Goal: Transaction & Acquisition: Purchase product/service

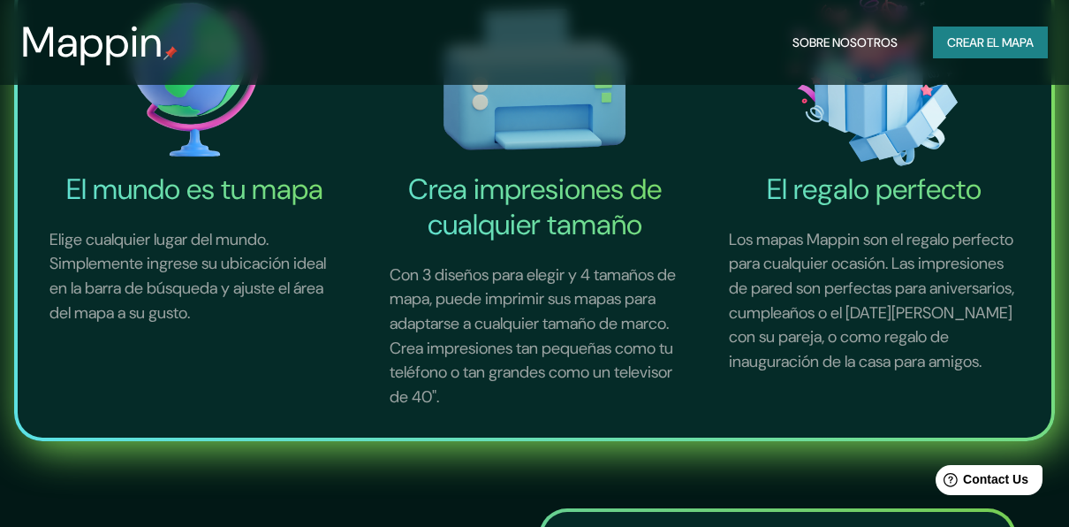
scroll to position [795, 0]
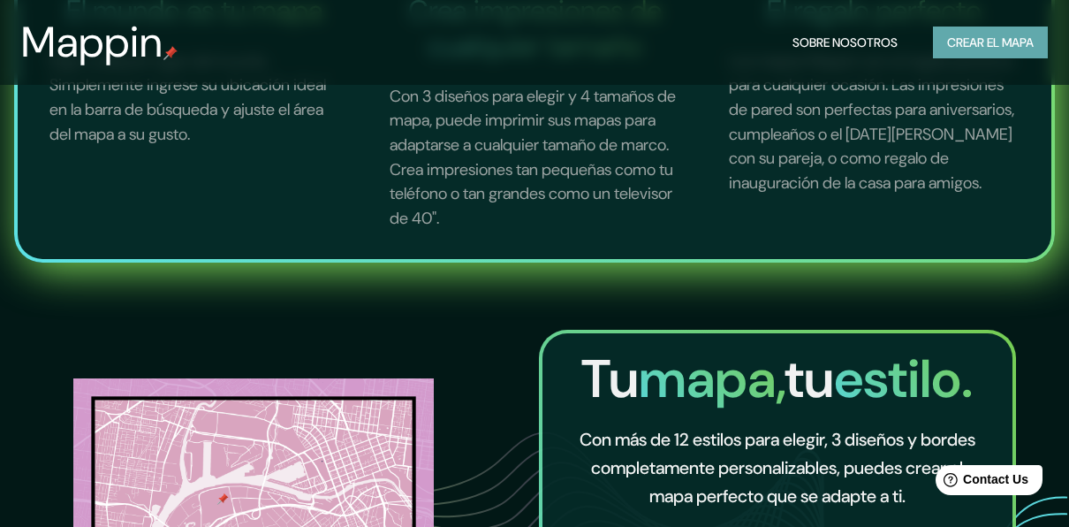
click at [1018, 43] on font "Crear el mapa" at bounding box center [990, 43] width 87 height 22
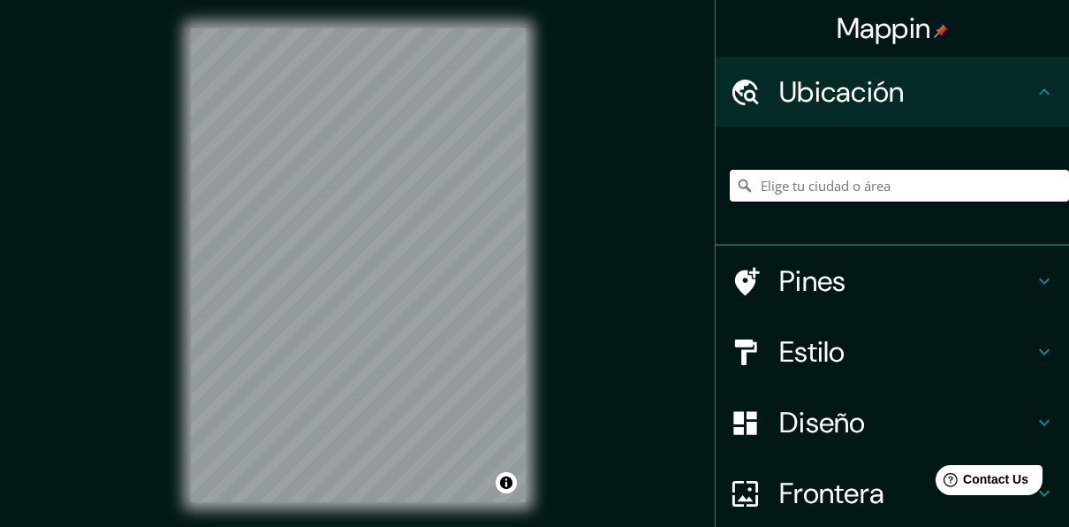
click at [793, 190] on input "Elige tu ciudad o área" at bounding box center [899, 186] width 339 height 32
paste input "[STREET_ADDRESS] de Querétaro, Qro."
type input "Santiago de Querétaro, [GEOGRAPHIC_DATA], 76168, [GEOGRAPHIC_DATA]"
click at [793, 361] on h4 "Estilo" at bounding box center [907, 351] width 255 height 35
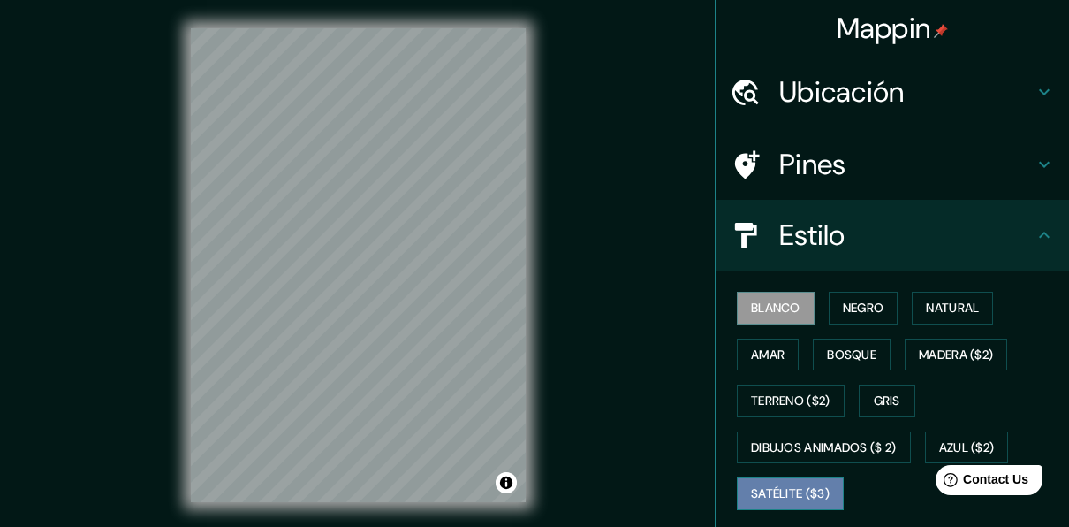
click at [770, 487] on font "Satélite ($3)" at bounding box center [790, 494] width 79 height 22
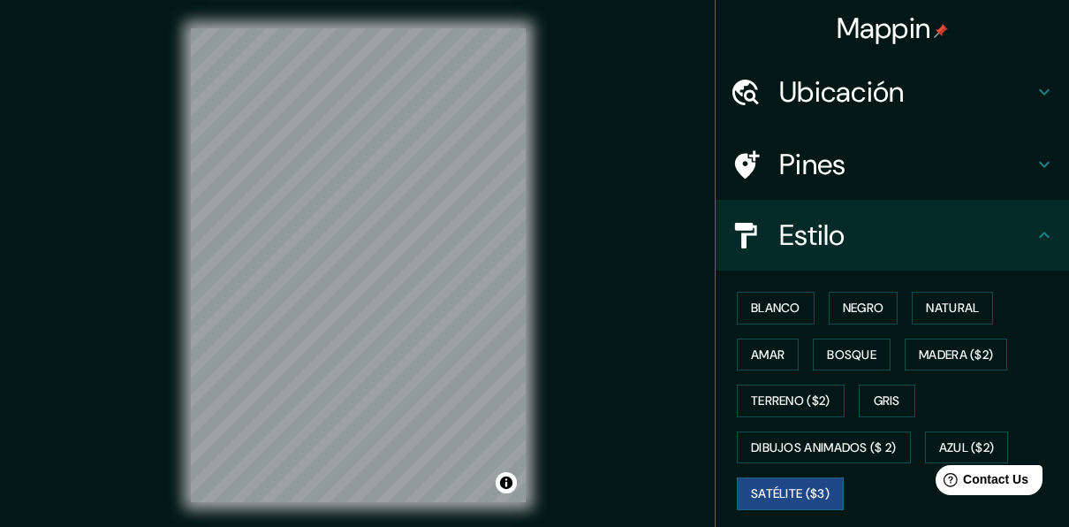
click at [836, 101] on h4 "Ubicación" at bounding box center [907, 91] width 255 height 35
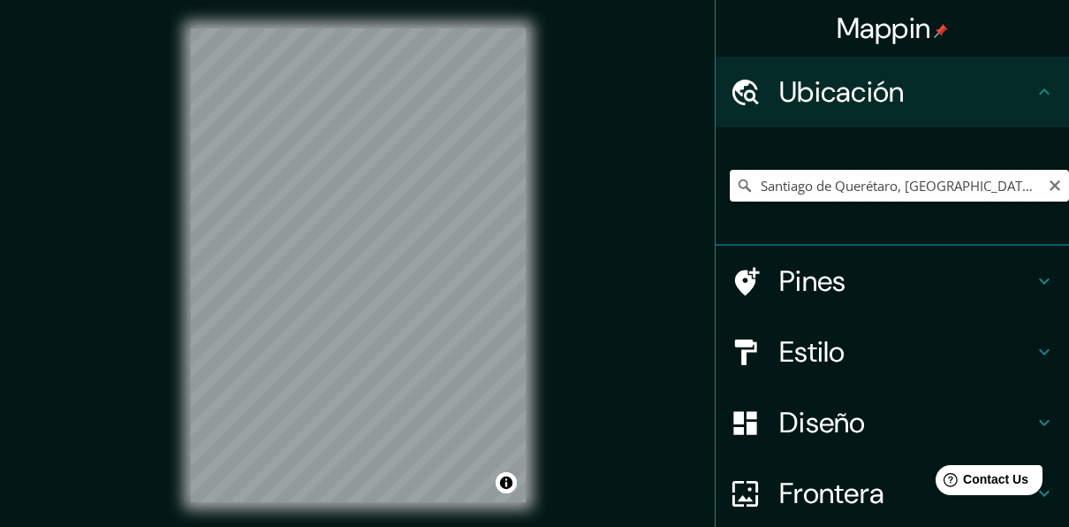
click at [843, 186] on input "Santiago de Querétaro, [GEOGRAPHIC_DATA], 76168, [GEOGRAPHIC_DATA]" at bounding box center [899, 186] width 339 height 32
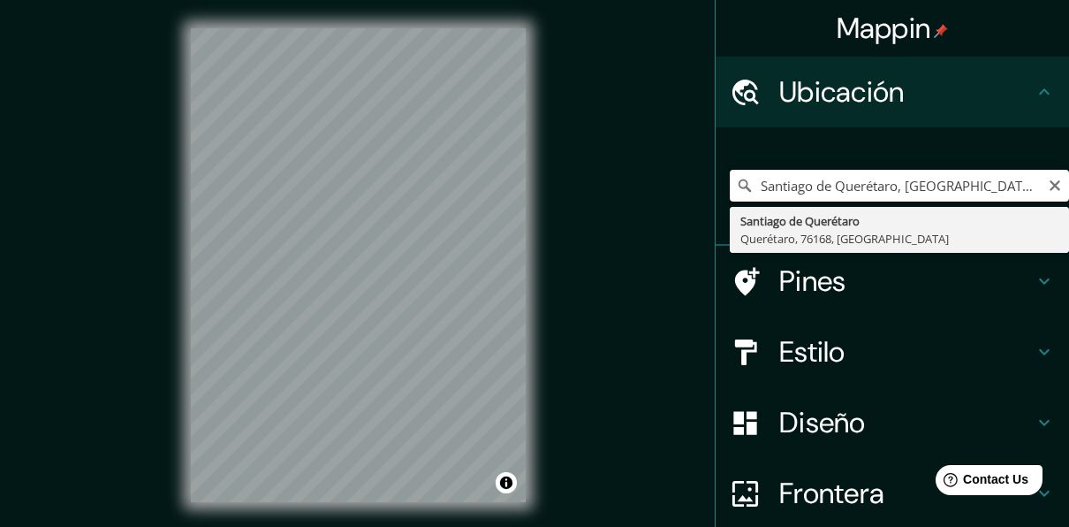
click at [843, 186] on input "Santiago de Querétaro, [GEOGRAPHIC_DATA], 76168, [GEOGRAPHIC_DATA]" at bounding box center [899, 186] width 339 height 32
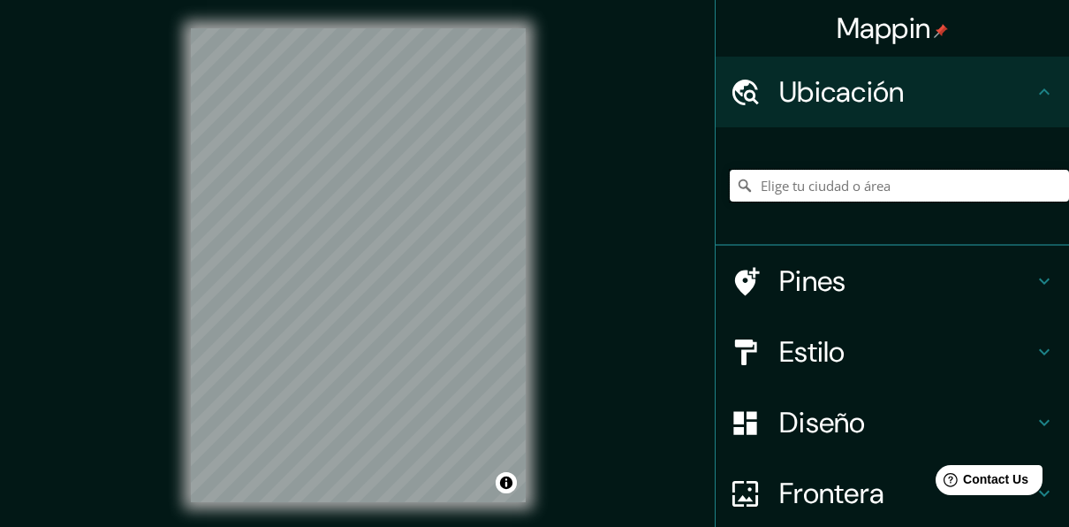
paste input "[GEOGRAPHIC_DATA]"
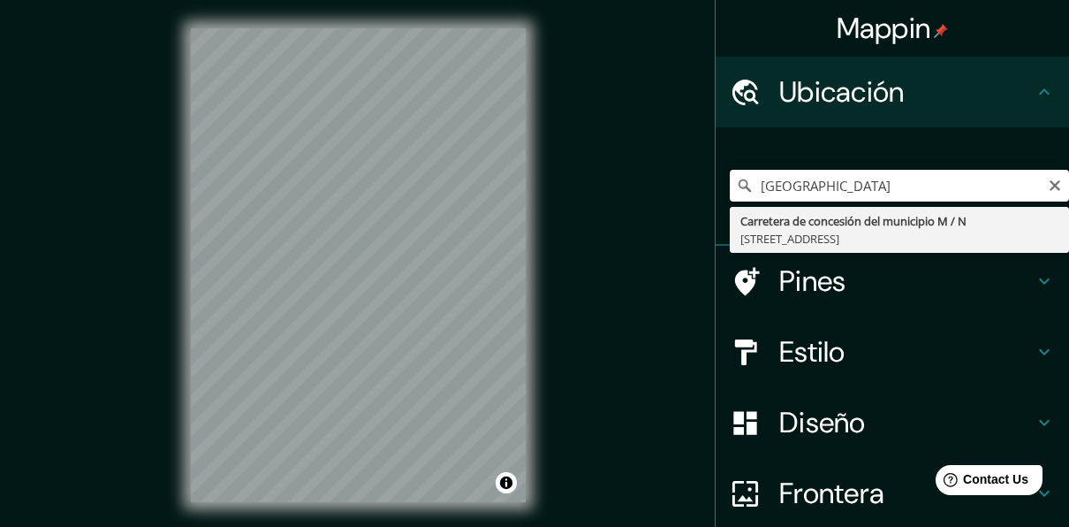
click at [941, 184] on input "[GEOGRAPHIC_DATA]" at bounding box center [899, 186] width 339 height 32
type input "[GEOGRAPHIC_DATA]"
drag, startPoint x: 920, startPoint y: 184, endPoint x: 725, endPoint y: 204, distance: 196.4
click at [730, 204] on div "20°38'21.2"N 100°24'55.2"[GEOGRAPHIC_DATA]" at bounding box center [899, 185] width 339 height 88
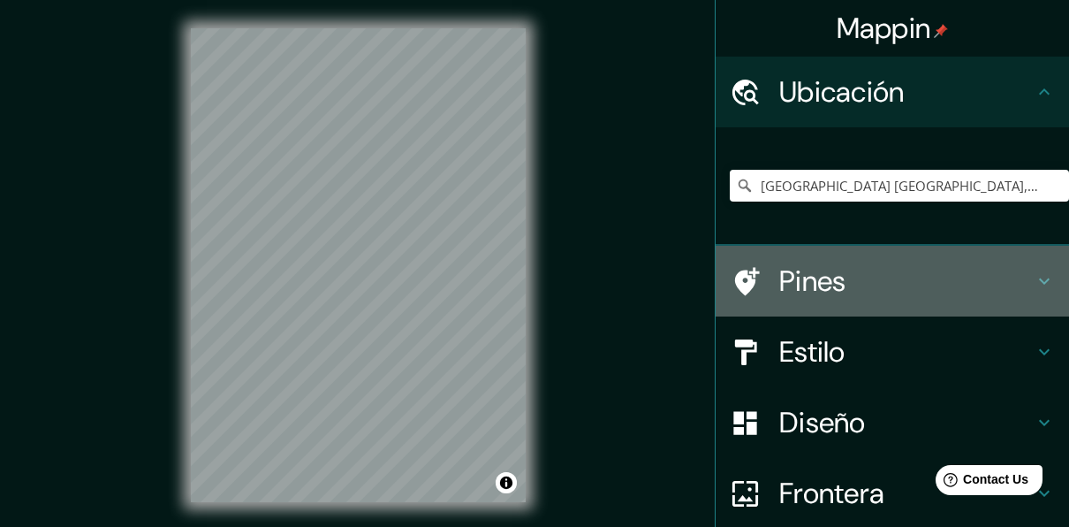
click at [825, 280] on h4 "Pines" at bounding box center [907, 280] width 255 height 35
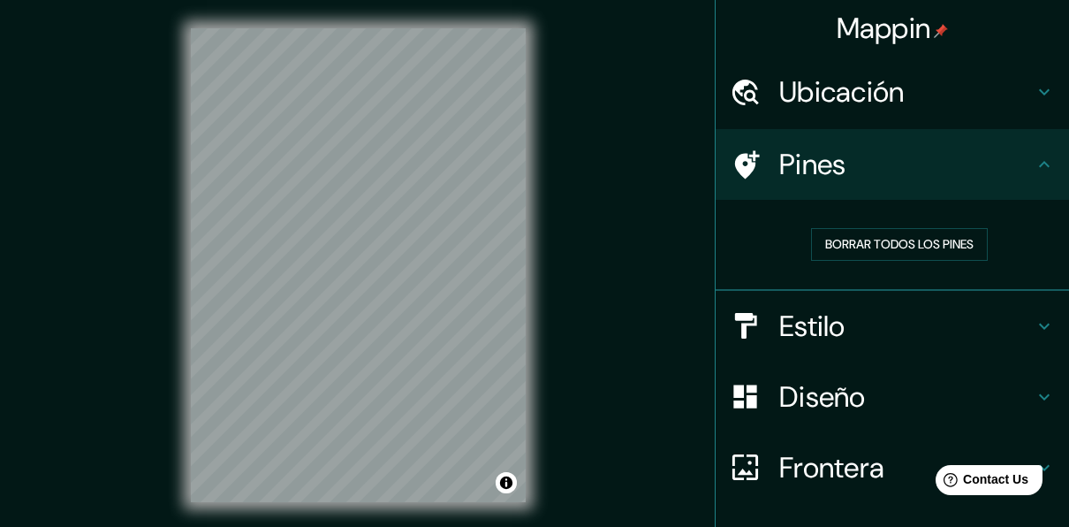
click at [831, 323] on h4 "Estilo" at bounding box center [907, 325] width 255 height 35
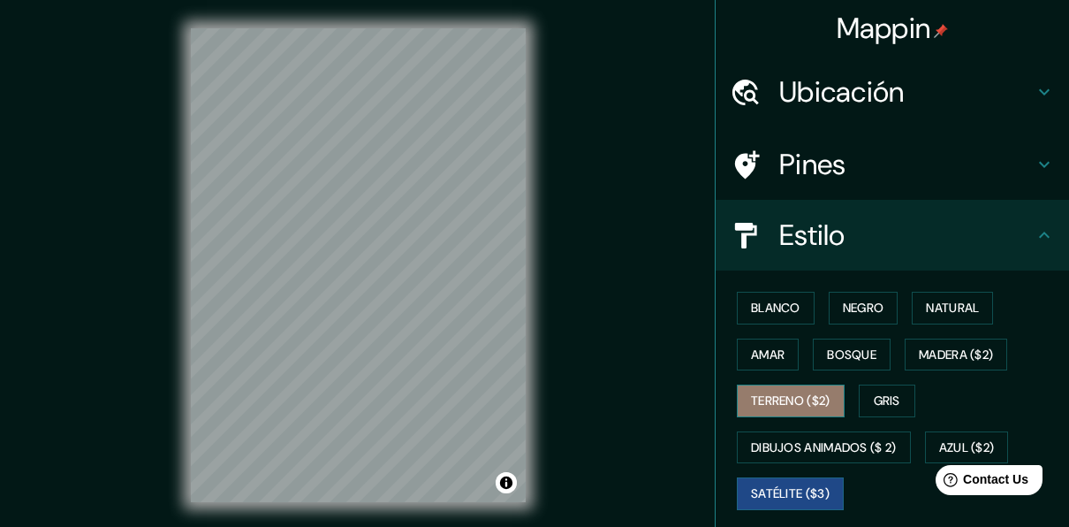
click at [818, 405] on font "Terreno ($2)" at bounding box center [791, 401] width 80 height 22
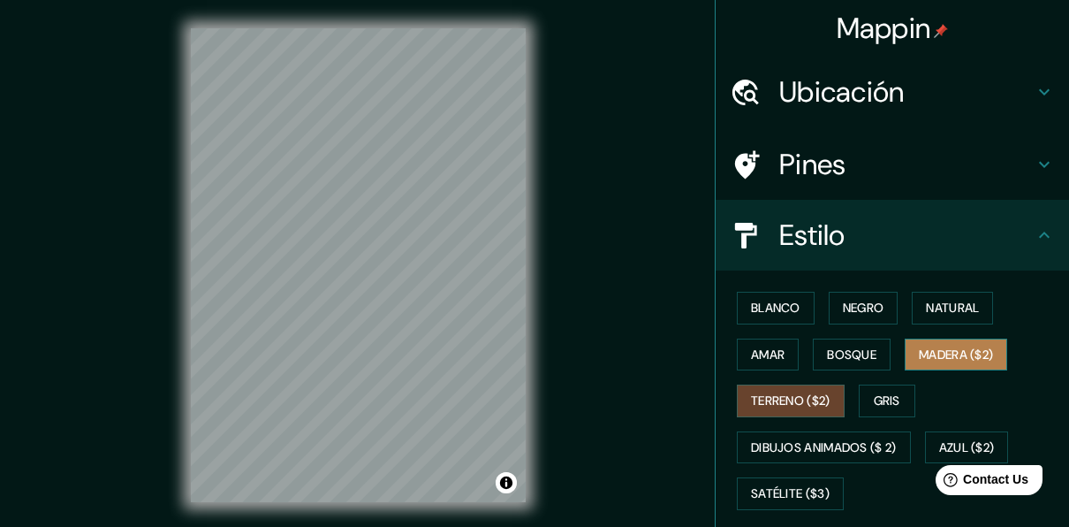
click at [927, 350] on font "Madera ($2)" at bounding box center [956, 355] width 74 height 22
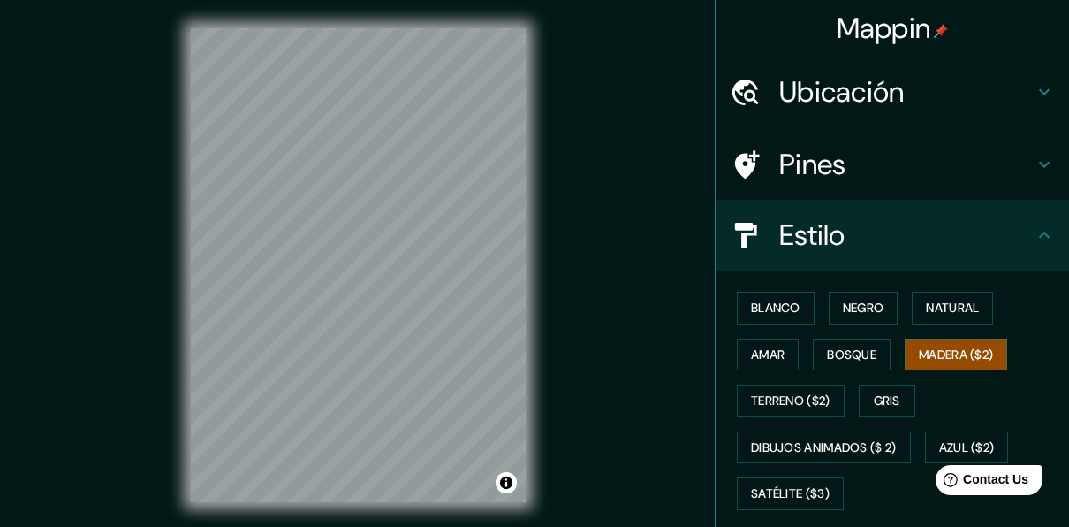
click at [904, 88] on h4 "Ubicación" at bounding box center [907, 91] width 255 height 35
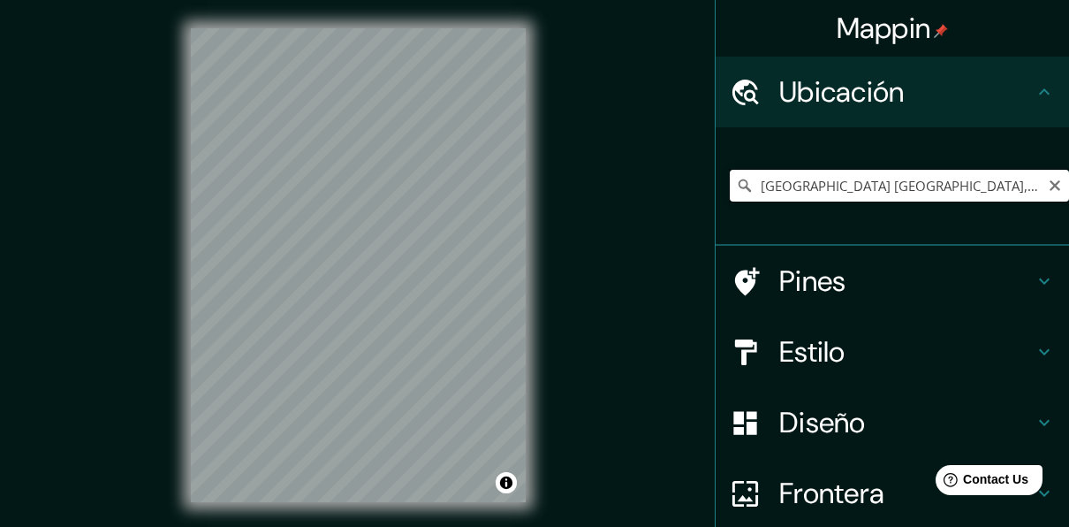
click at [956, 186] on input "[GEOGRAPHIC_DATA] [GEOGRAPHIC_DATA], [GEOGRAPHIC_DATA], [GEOGRAPHIC_DATA]" at bounding box center [899, 186] width 339 height 32
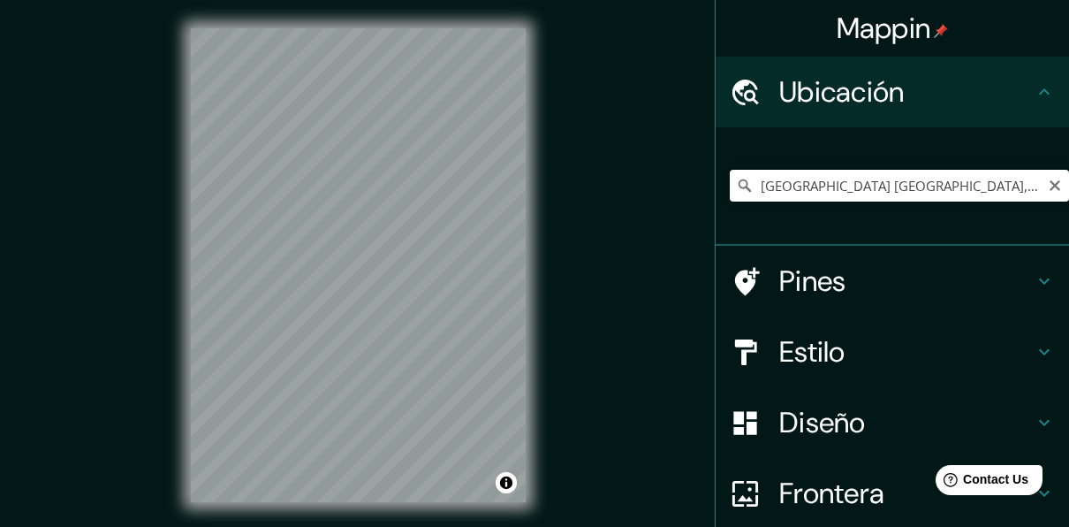
click at [730, 195] on input "[GEOGRAPHIC_DATA] [GEOGRAPHIC_DATA], [GEOGRAPHIC_DATA], [GEOGRAPHIC_DATA]" at bounding box center [899, 186] width 339 height 32
click at [736, 189] on icon at bounding box center [745, 186] width 18 height 18
click at [978, 190] on input "[GEOGRAPHIC_DATA] [GEOGRAPHIC_DATA], [GEOGRAPHIC_DATA], [GEOGRAPHIC_DATA]" at bounding box center [899, 186] width 339 height 32
type input "[GEOGRAPHIC_DATA] [GEOGRAPHIC_DATA], [GEOGRAPHIC_DATA], [GEOGRAPHIC_DATA]"
click at [816, 493] on h4 "Frontera" at bounding box center [907, 492] width 255 height 35
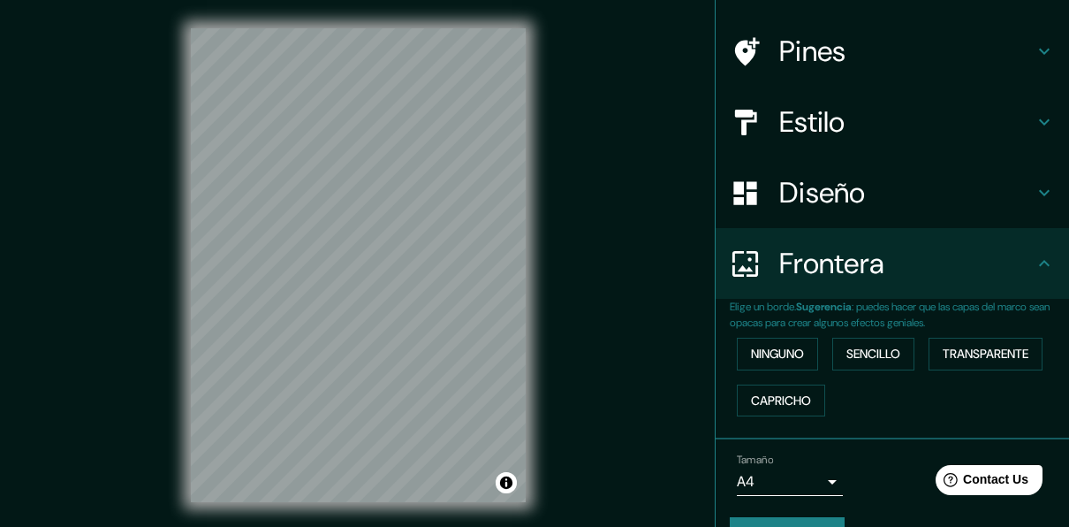
scroll to position [156, 0]
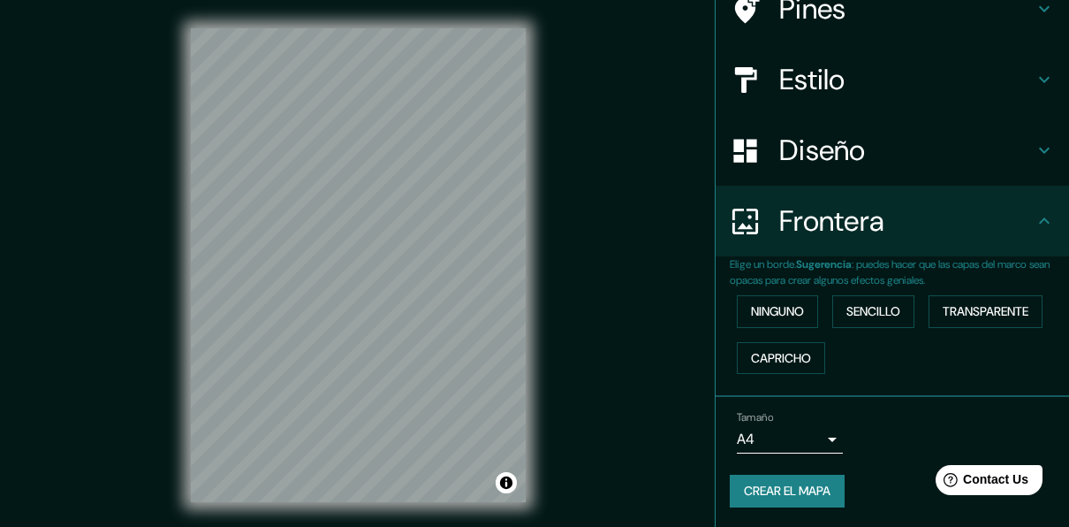
click at [792, 430] on body "Mappin Ubicación [GEOGRAPHIC_DATA] [GEOGRAPHIC_DATA], [GEOGRAPHIC_DATA], [GEOGR…" at bounding box center [534, 263] width 1069 height 527
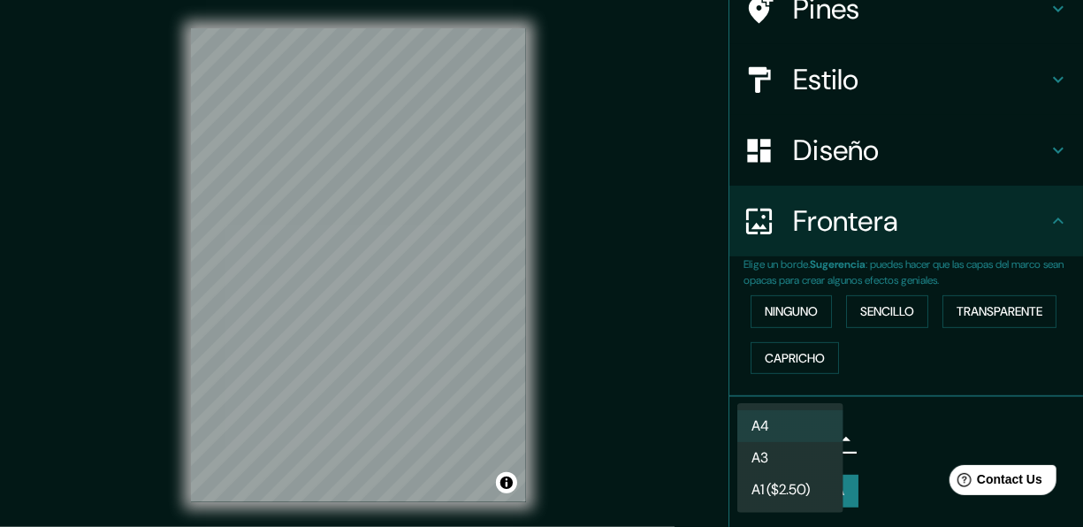
click at [810, 489] on font "A1 ($2.50)" at bounding box center [780, 489] width 58 height 21
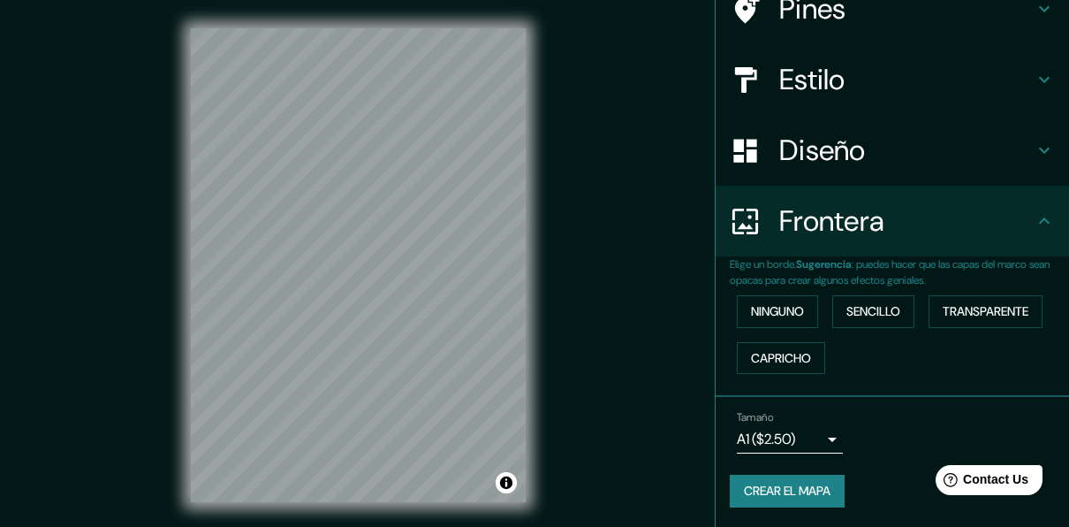
click at [766, 453] on div "Tamaño A1 ($2.50) a3" at bounding box center [892, 432] width 325 height 57
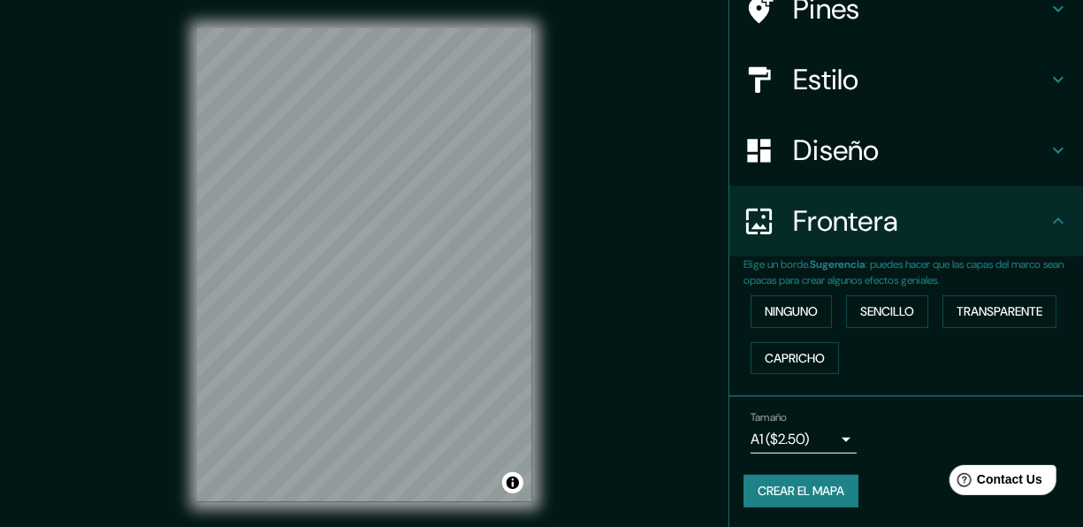
click at [773, 438] on body "Mappin Ubicación [GEOGRAPHIC_DATA] [GEOGRAPHIC_DATA], [GEOGRAPHIC_DATA], [GEOGR…" at bounding box center [541, 263] width 1083 height 527
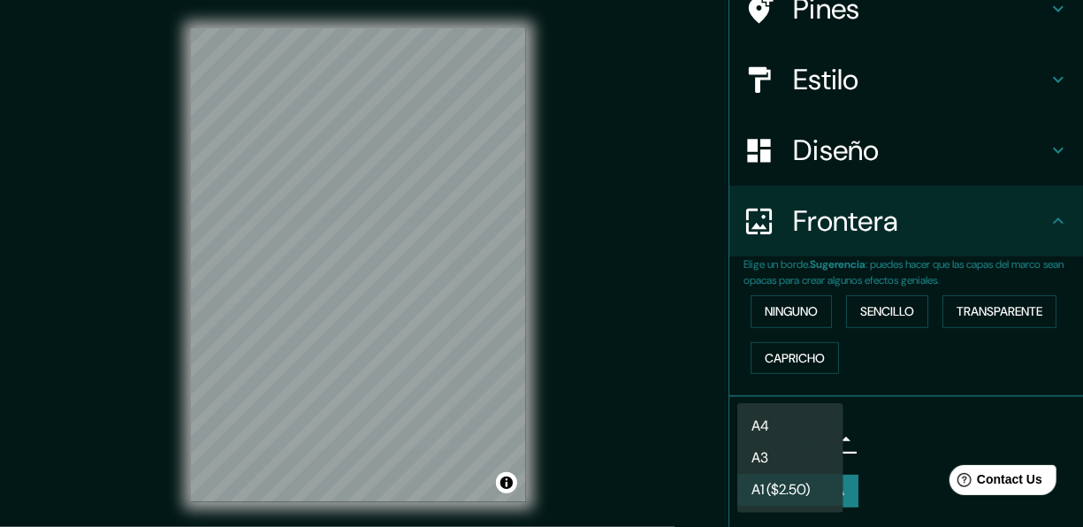
click at [796, 425] on li "A4" at bounding box center [790, 426] width 106 height 32
click at [783, 439] on body "Mappin Ubicación [GEOGRAPHIC_DATA] [GEOGRAPHIC_DATA], [GEOGRAPHIC_DATA], [GEOGR…" at bounding box center [541, 263] width 1083 height 527
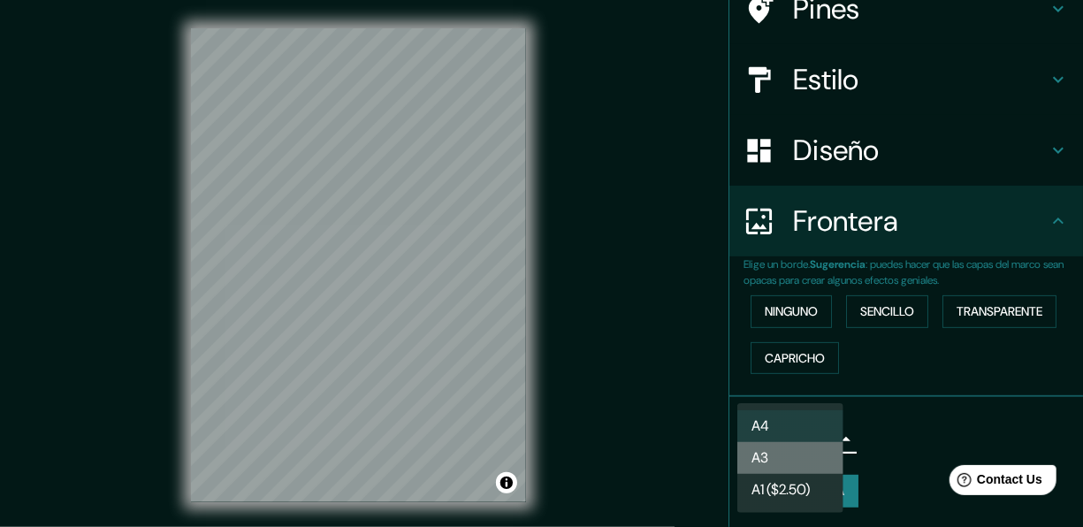
click at [787, 448] on li "A3" at bounding box center [790, 458] width 106 height 32
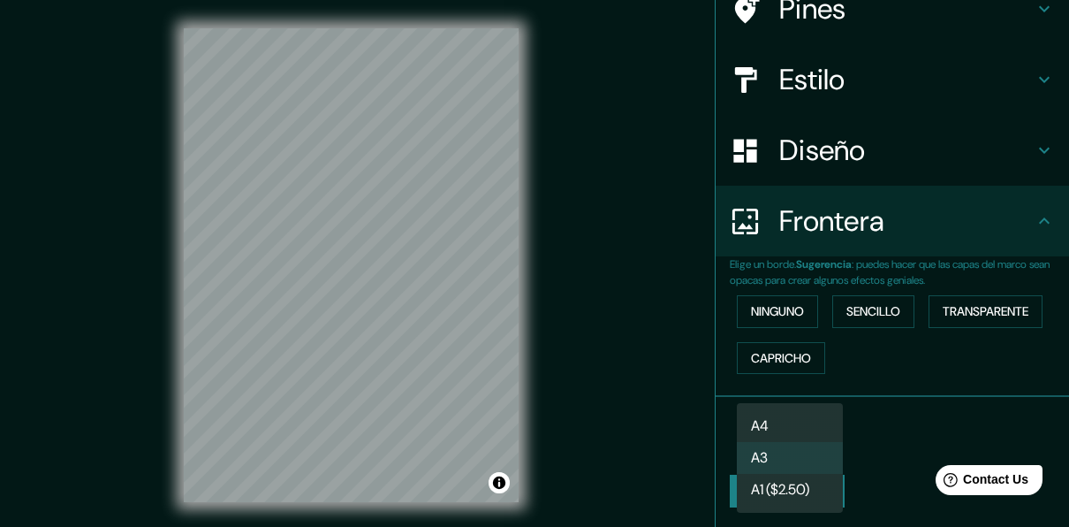
click at [787, 436] on body "Mappin Ubicación [GEOGRAPHIC_DATA] [GEOGRAPHIC_DATA], [GEOGRAPHIC_DATA], [GEOGR…" at bounding box center [534, 263] width 1069 height 527
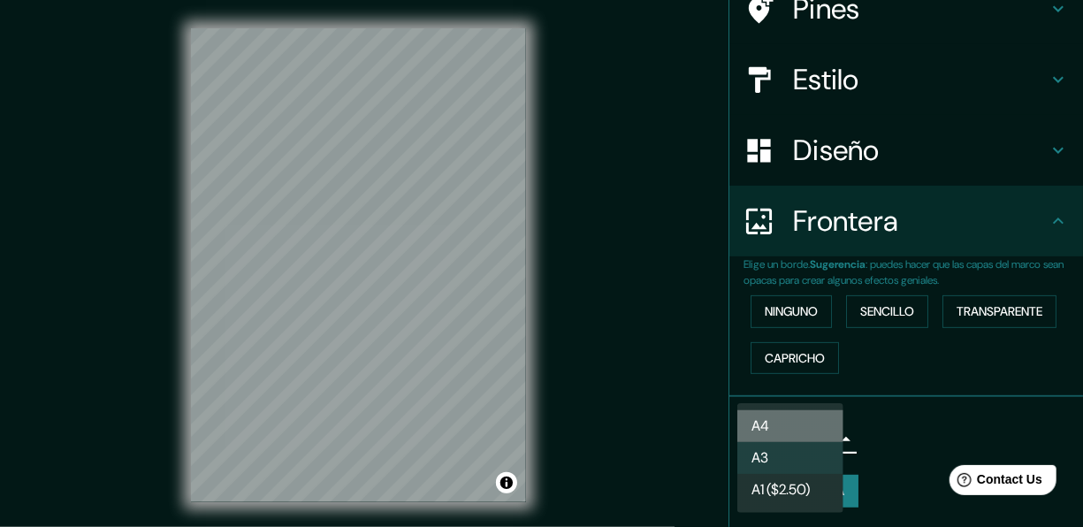
click at [798, 419] on li "A4" at bounding box center [790, 426] width 106 height 32
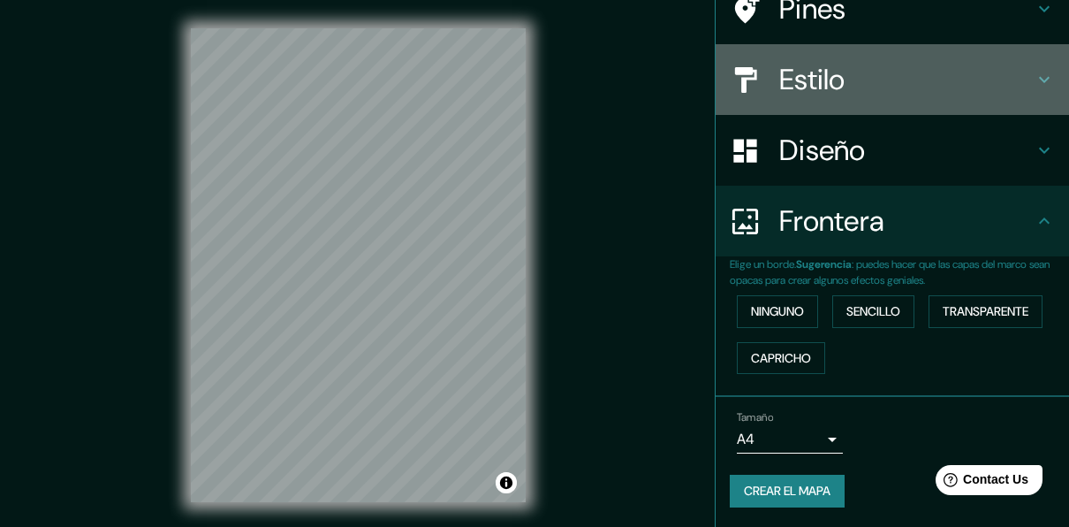
click at [853, 71] on h4 "Estilo" at bounding box center [907, 79] width 255 height 35
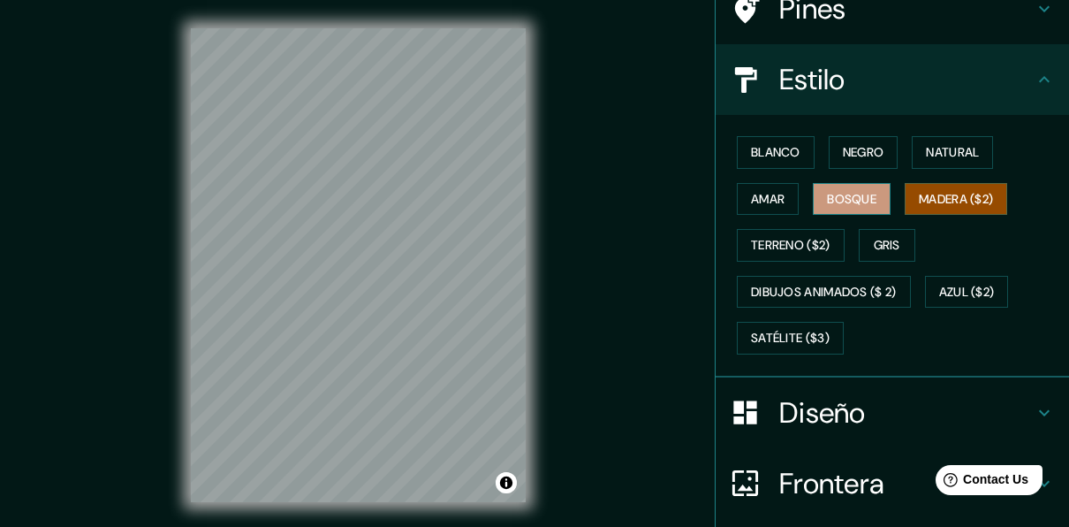
click at [867, 196] on button "Bosque" at bounding box center [852, 199] width 78 height 33
click at [779, 197] on button "Amar" at bounding box center [768, 199] width 62 height 33
click at [928, 193] on font "Madera ($2)" at bounding box center [956, 199] width 74 height 22
click at [508, 477] on button "Alternar atribución" at bounding box center [506, 482] width 21 height 21
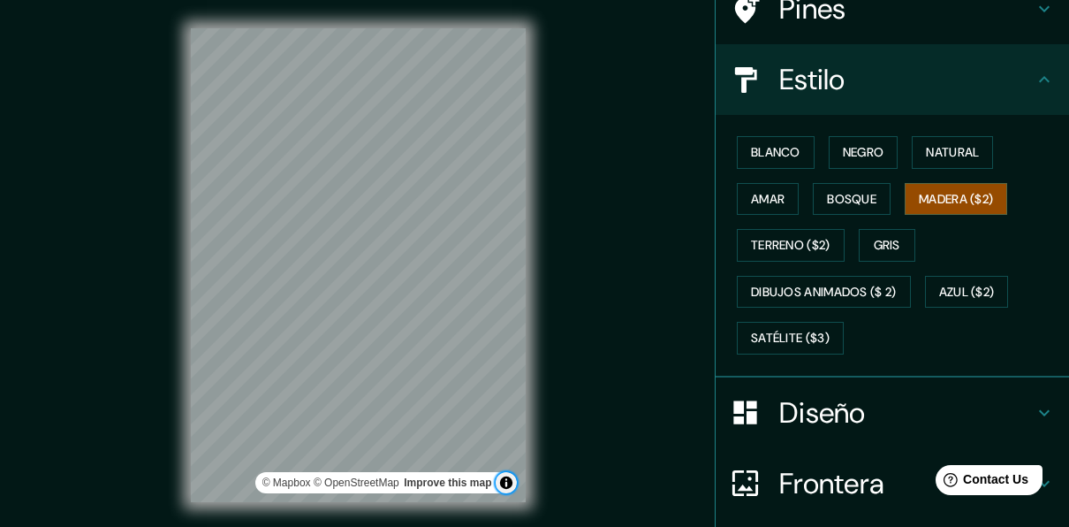
click at [508, 477] on button "Alternar atribución" at bounding box center [506, 482] width 21 height 21
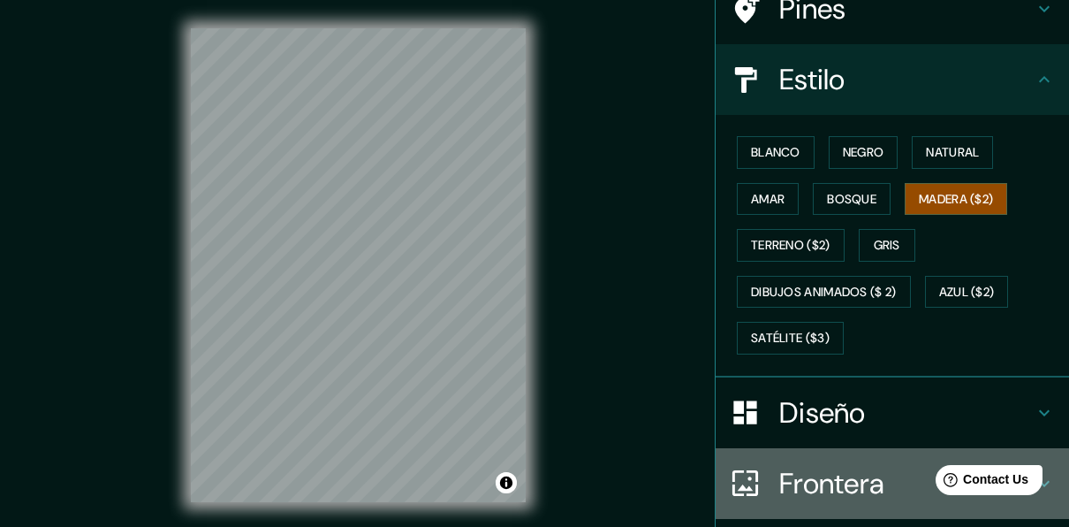
click at [821, 475] on h4 "Frontera" at bounding box center [907, 483] width 255 height 35
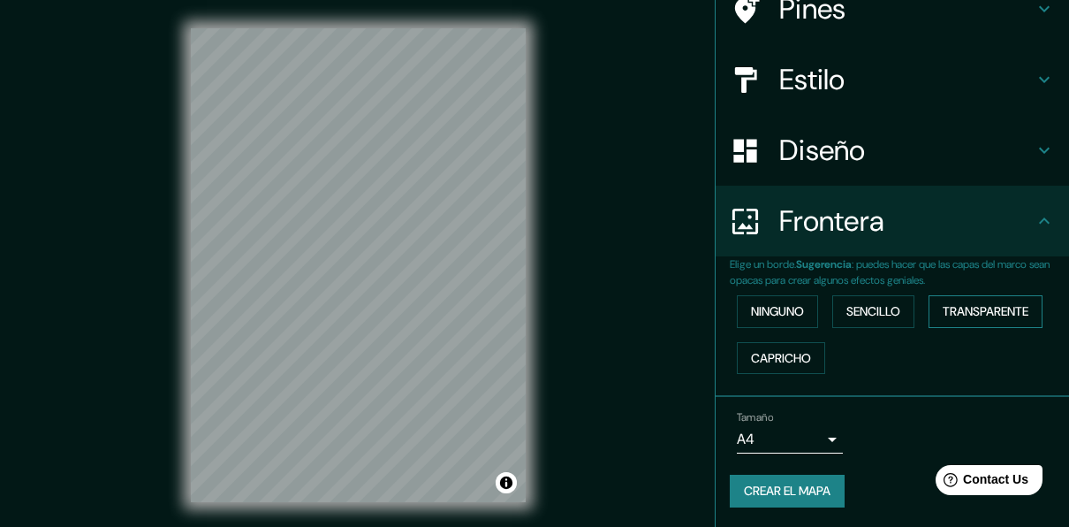
click at [975, 320] on font "Transparente" at bounding box center [986, 311] width 86 height 22
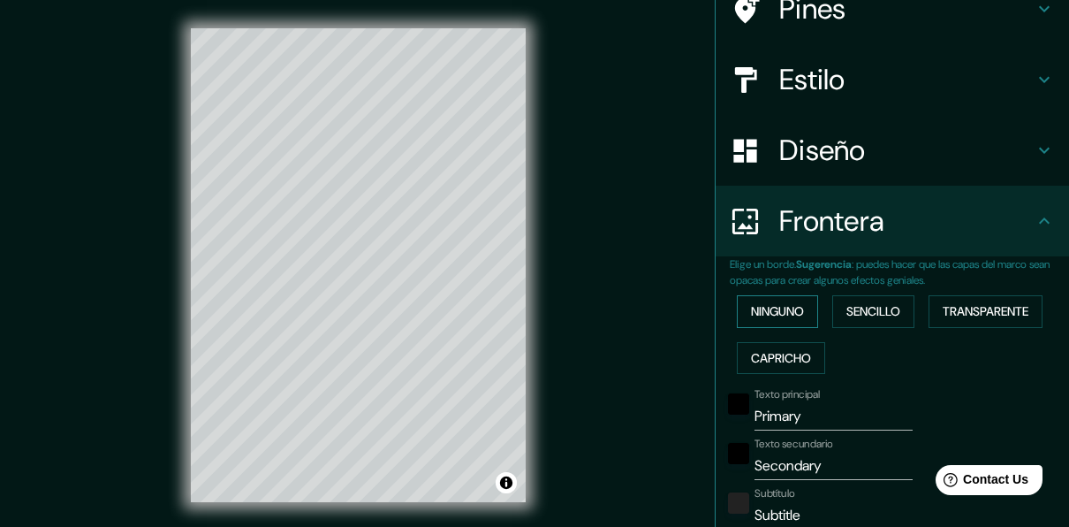
click at [780, 313] on font "Ninguno" at bounding box center [777, 311] width 53 height 22
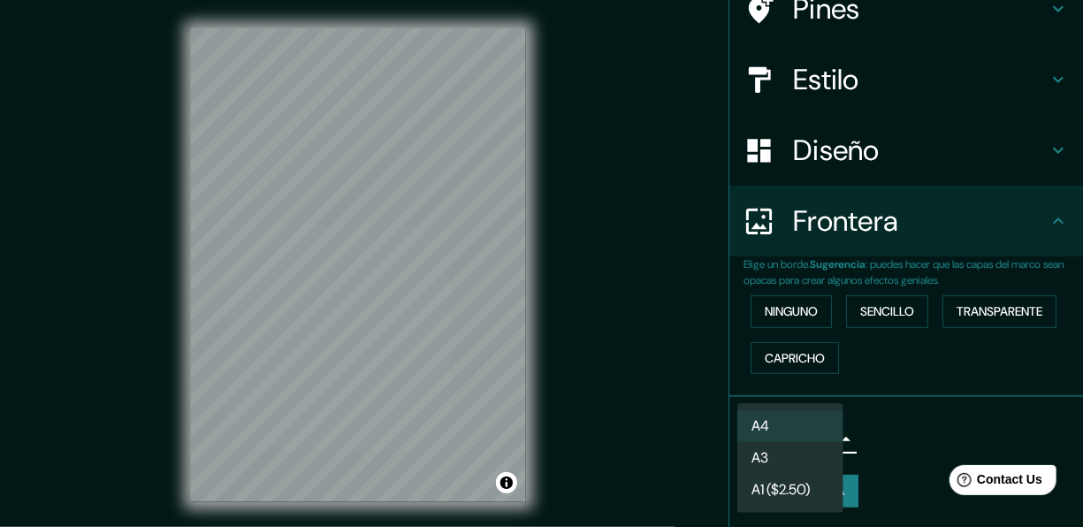
click at [795, 447] on body "Mappin Ubicación [GEOGRAPHIC_DATA] [GEOGRAPHIC_DATA], [GEOGRAPHIC_DATA], [GEOGR…" at bounding box center [541, 263] width 1083 height 527
click at [788, 458] on li "A3" at bounding box center [790, 458] width 106 height 32
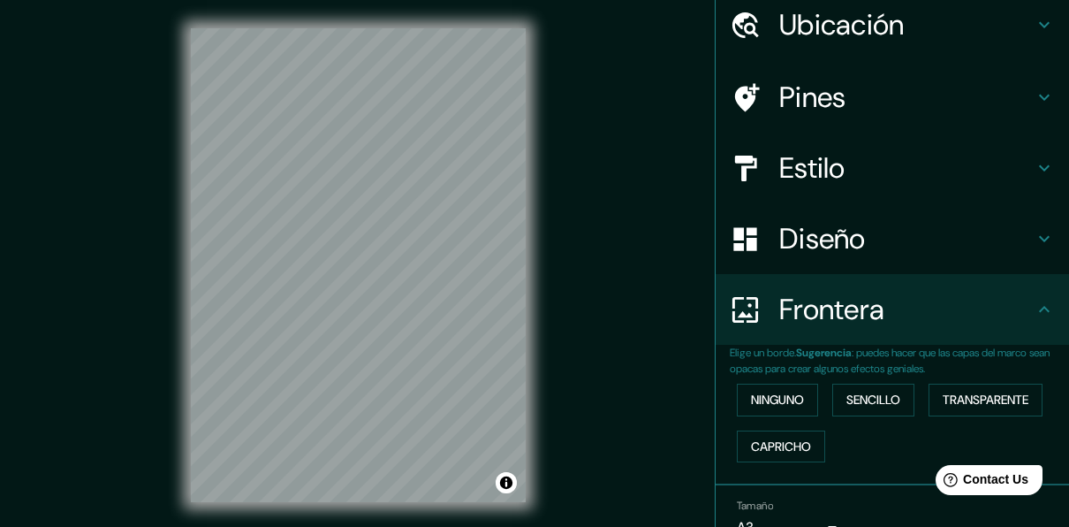
scroll to position [0, 0]
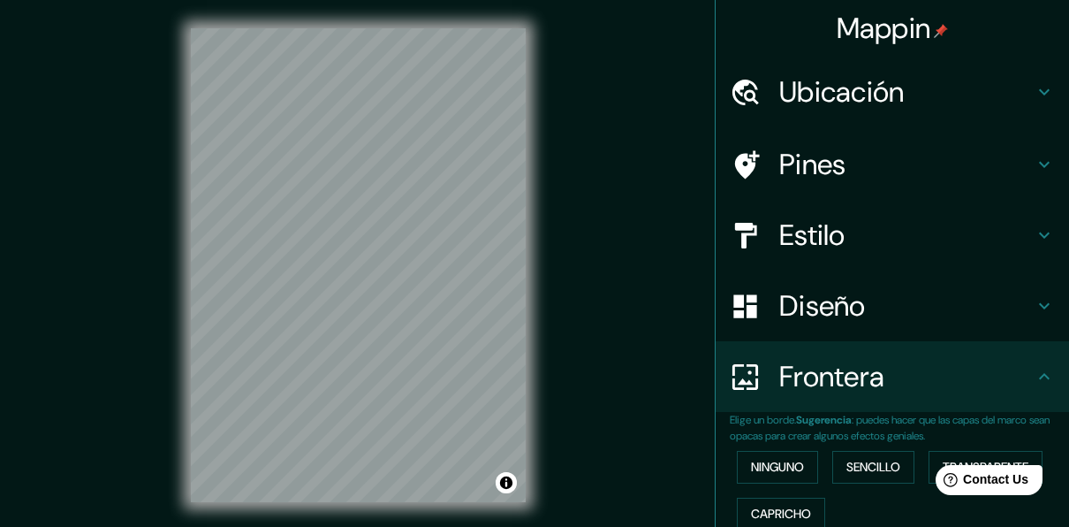
click at [850, 168] on h4 "Pines" at bounding box center [907, 164] width 255 height 35
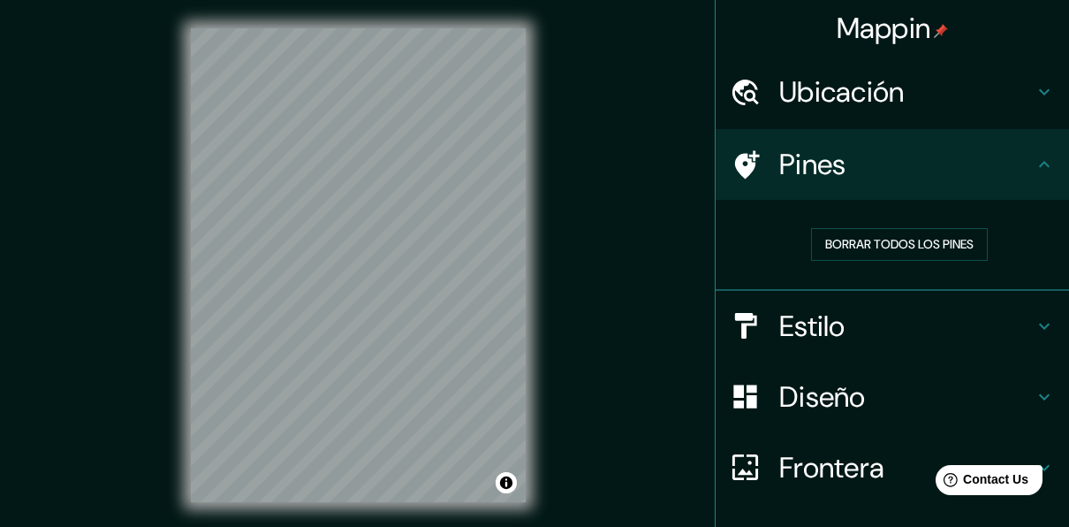
drag, startPoint x: 814, startPoint y: 164, endPoint x: 627, endPoint y: 230, distance: 197.6
click at [629, 229] on div "Mappin Ubicación [GEOGRAPHIC_DATA] [GEOGRAPHIC_DATA], [GEOGRAPHIC_DATA], [GEOGR…" at bounding box center [534, 279] width 1069 height 559
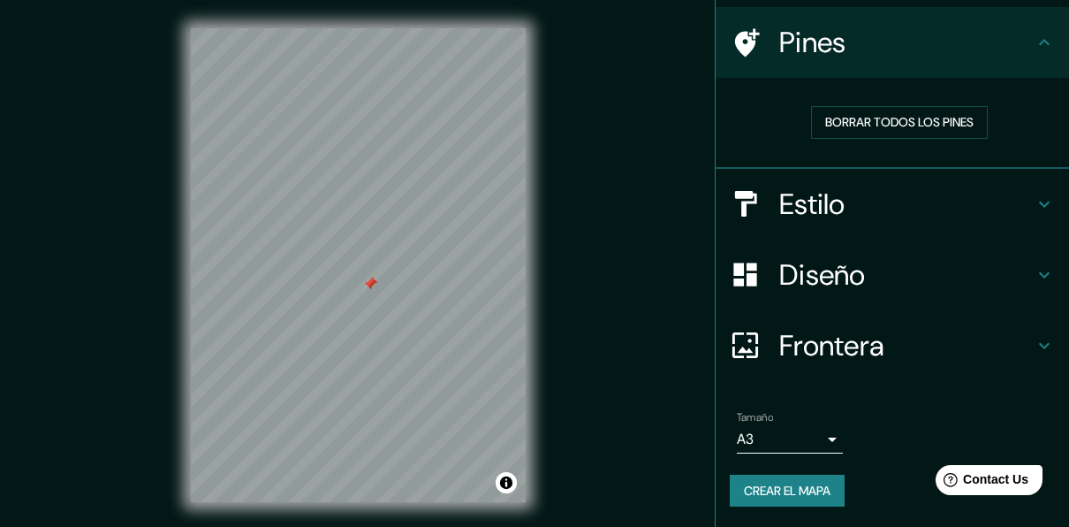
click at [794, 451] on body "Mappin Ubicación [GEOGRAPHIC_DATA] [GEOGRAPHIC_DATA], [GEOGRAPHIC_DATA], [GEOGR…" at bounding box center [534, 263] width 1069 height 527
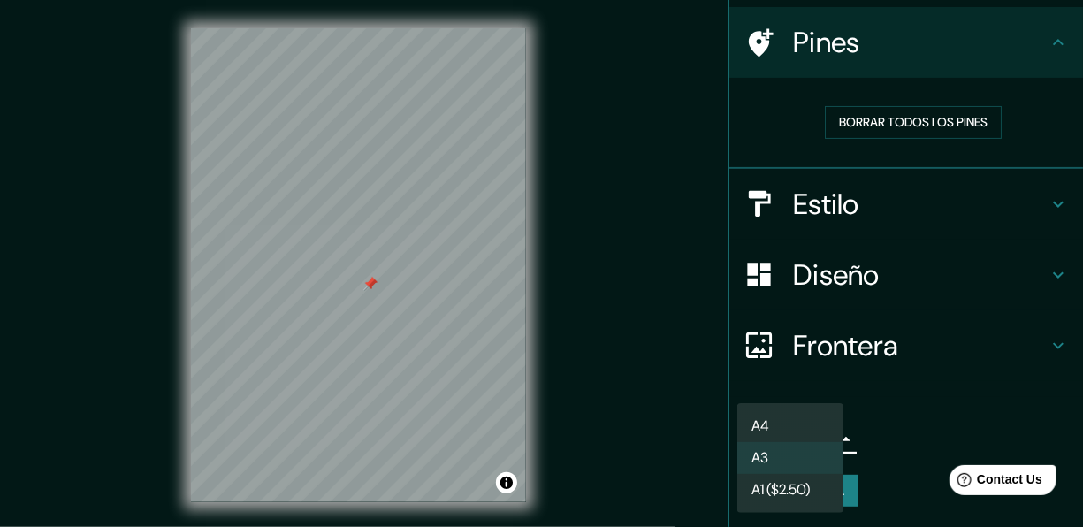
click at [795, 489] on font "A1 ($2.50)" at bounding box center [780, 489] width 58 height 21
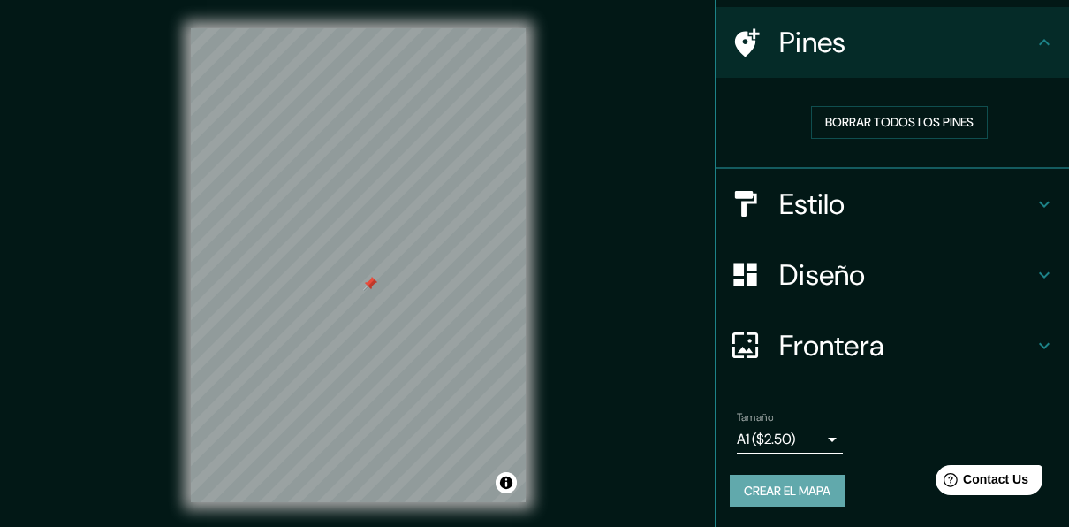
click at [795, 492] on font "Crear el mapa" at bounding box center [787, 491] width 87 height 22
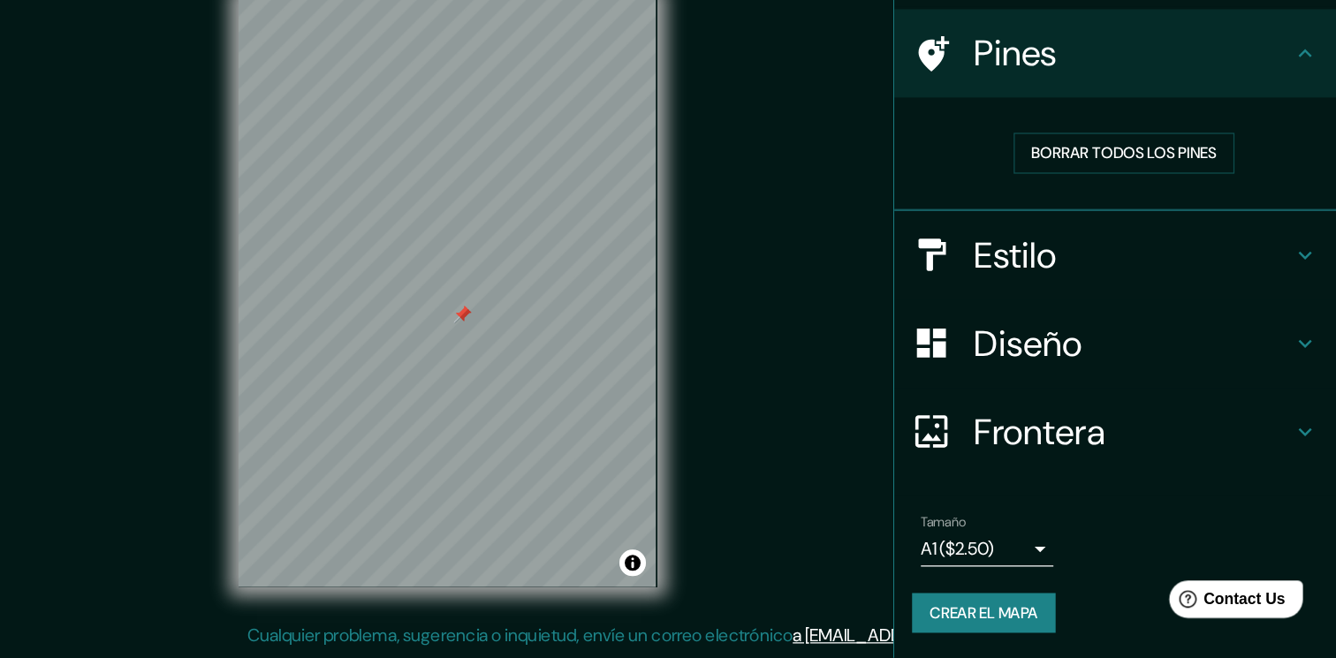
scroll to position [0, 0]
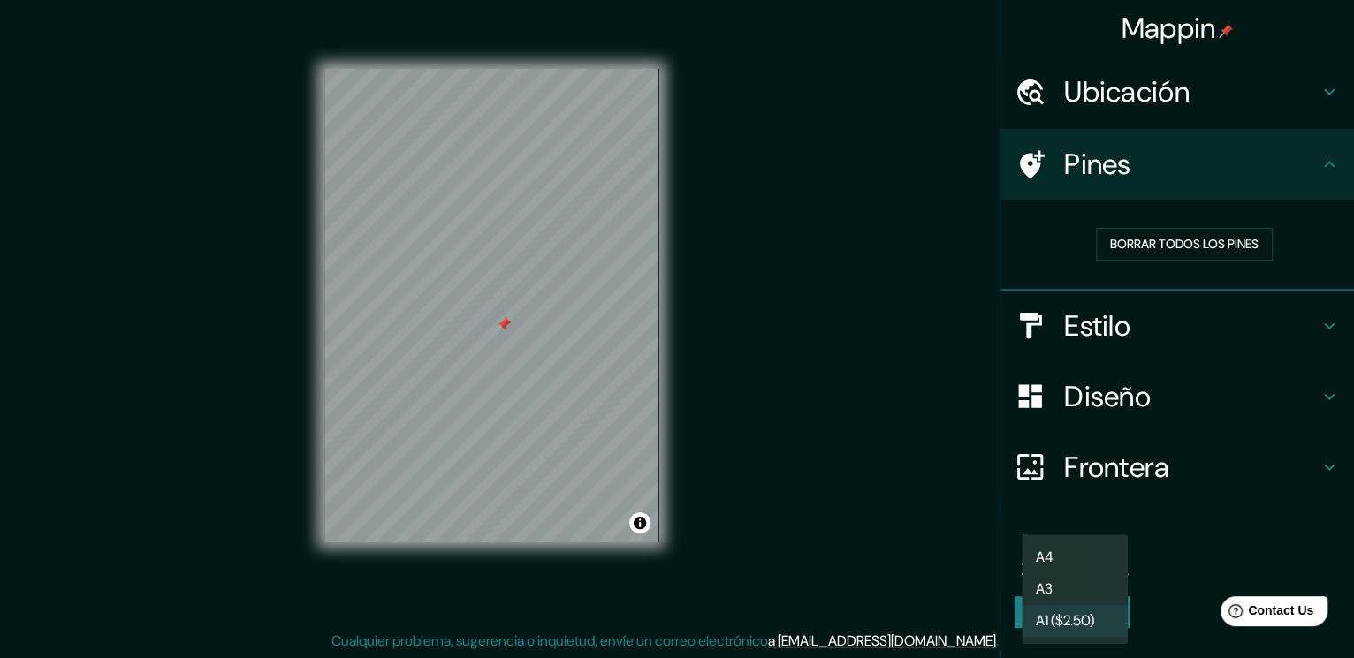
click at [1066, 526] on body "Mappin Ubicación [GEOGRAPHIC_DATA] [GEOGRAPHIC_DATA], [GEOGRAPHIC_DATA], [GEOGR…" at bounding box center [677, 310] width 1354 height 658
click at [1069, 526] on li "A3" at bounding box center [1075, 590] width 106 height 32
type input "a4"
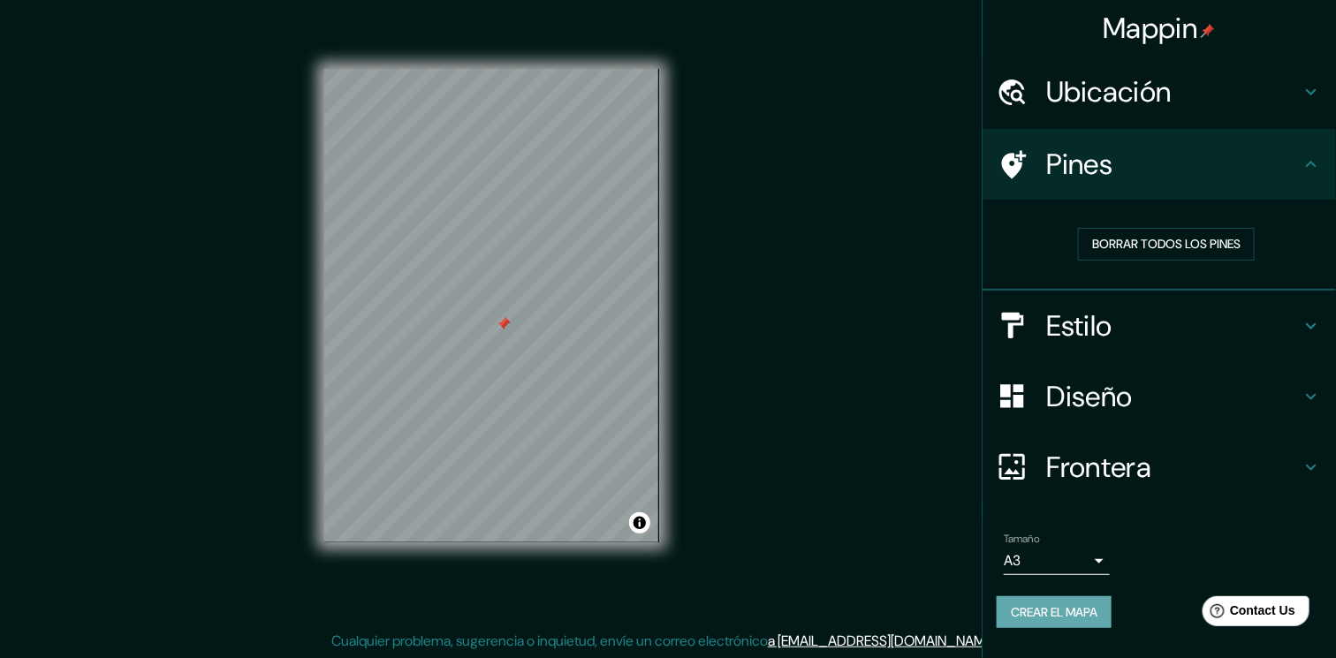
click at [1067, 526] on font "Crear el mapa" at bounding box center [1054, 613] width 87 height 22
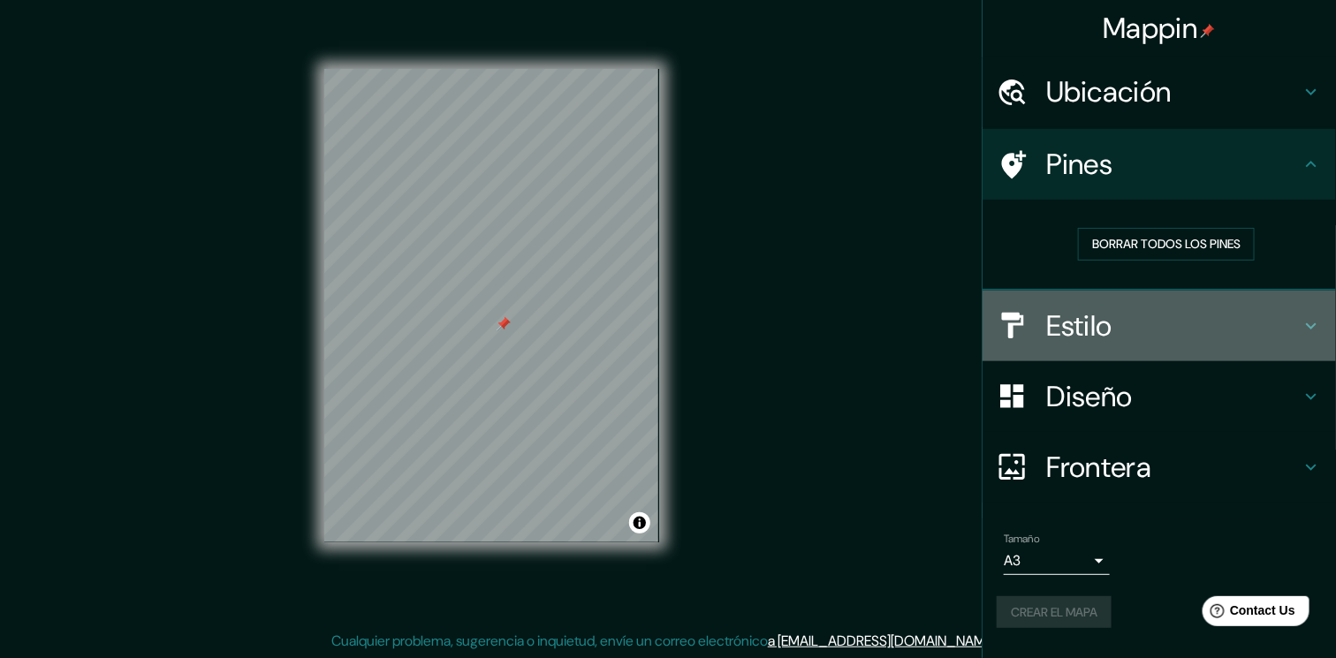
click at [1069, 344] on div "Estilo" at bounding box center [1160, 326] width 354 height 71
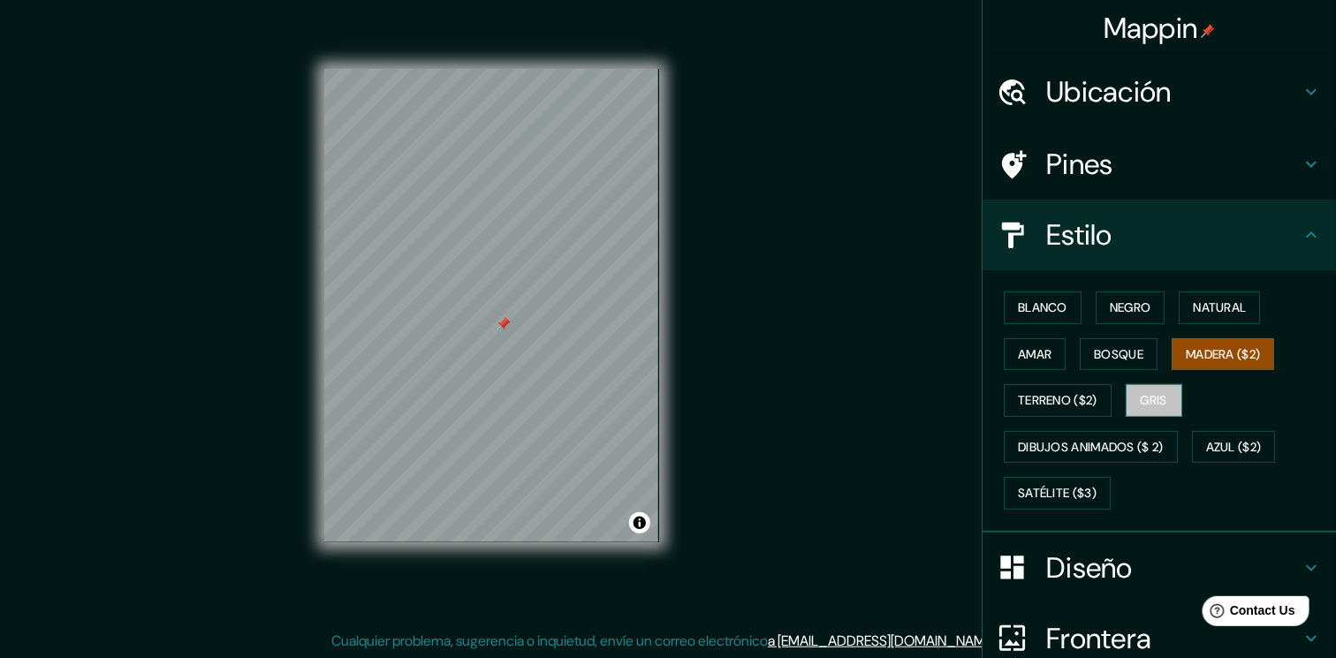
click at [1069, 396] on button "Gris" at bounding box center [1154, 400] width 57 height 33
click at [1069, 312] on font "Negro" at bounding box center [1131, 308] width 42 height 22
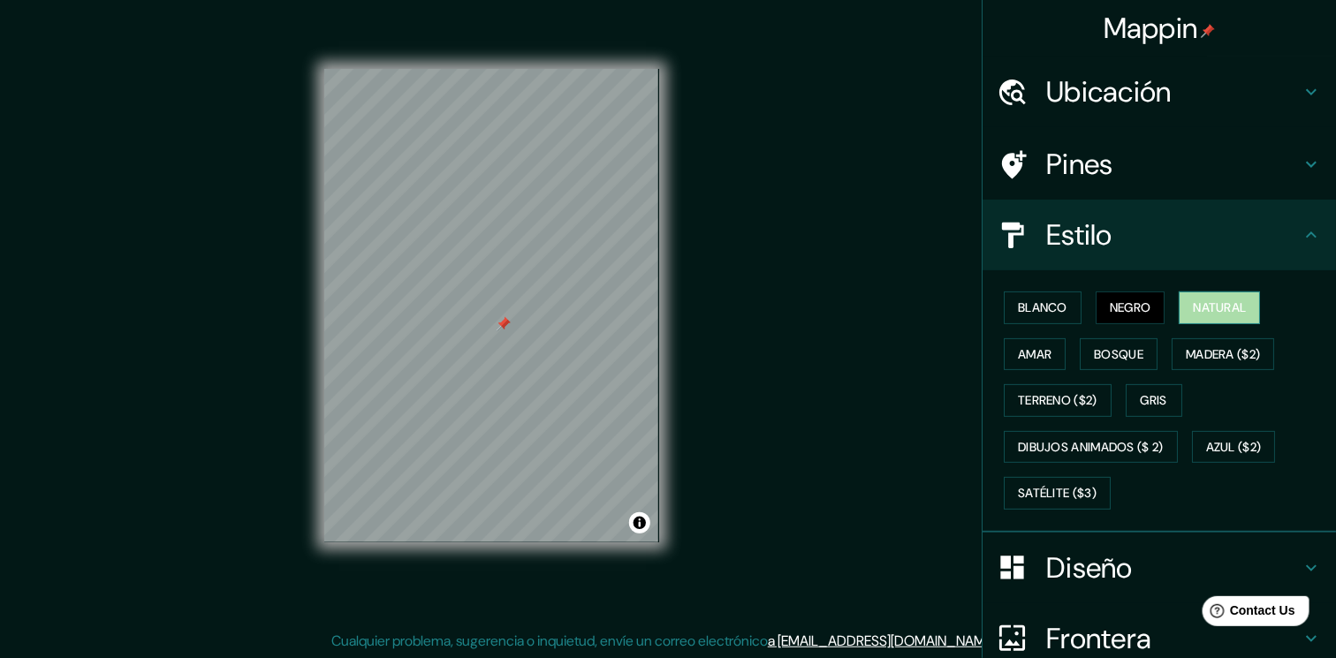
click at [1069, 315] on font "Natural" at bounding box center [1219, 308] width 53 height 22
click at [1069, 369] on button "Bosque" at bounding box center [1119, 354] width 78 height 33
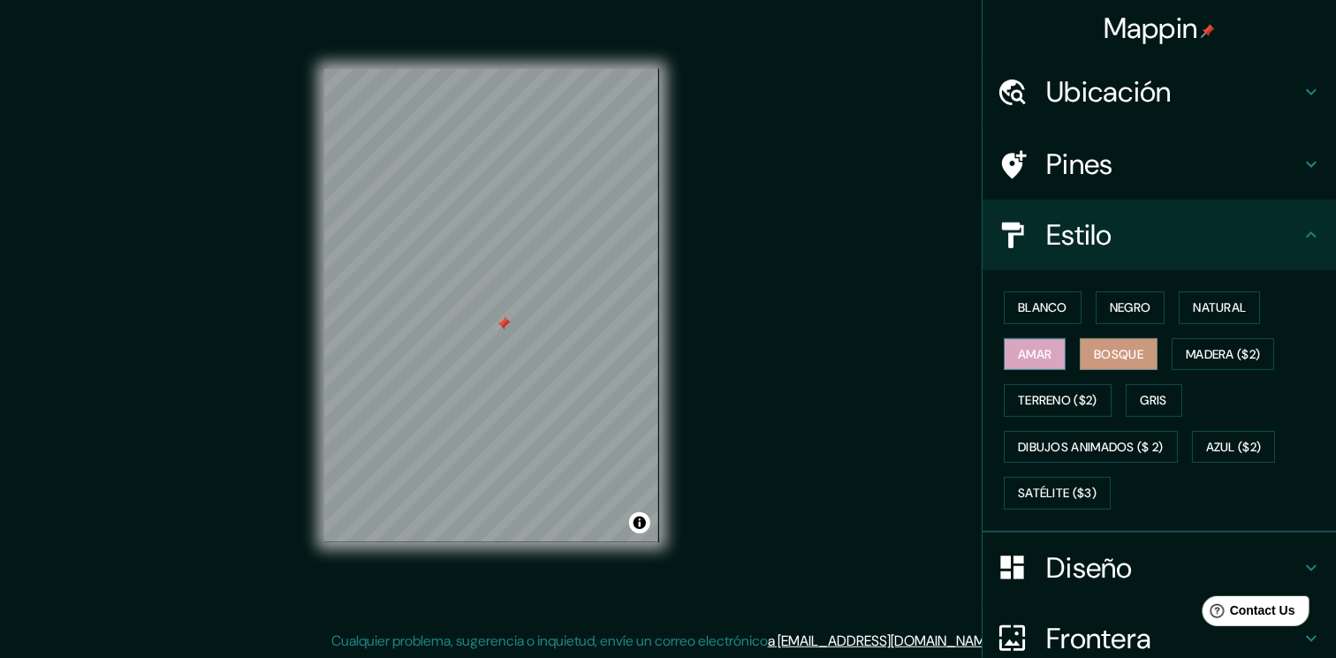
click at [1025, 349] on font "Amar" at bounding box center [1035, 355] width 34 height 22
click at [1057, 302] on button "Blanco" at bounding box center [1043, 308] width 78 height 33
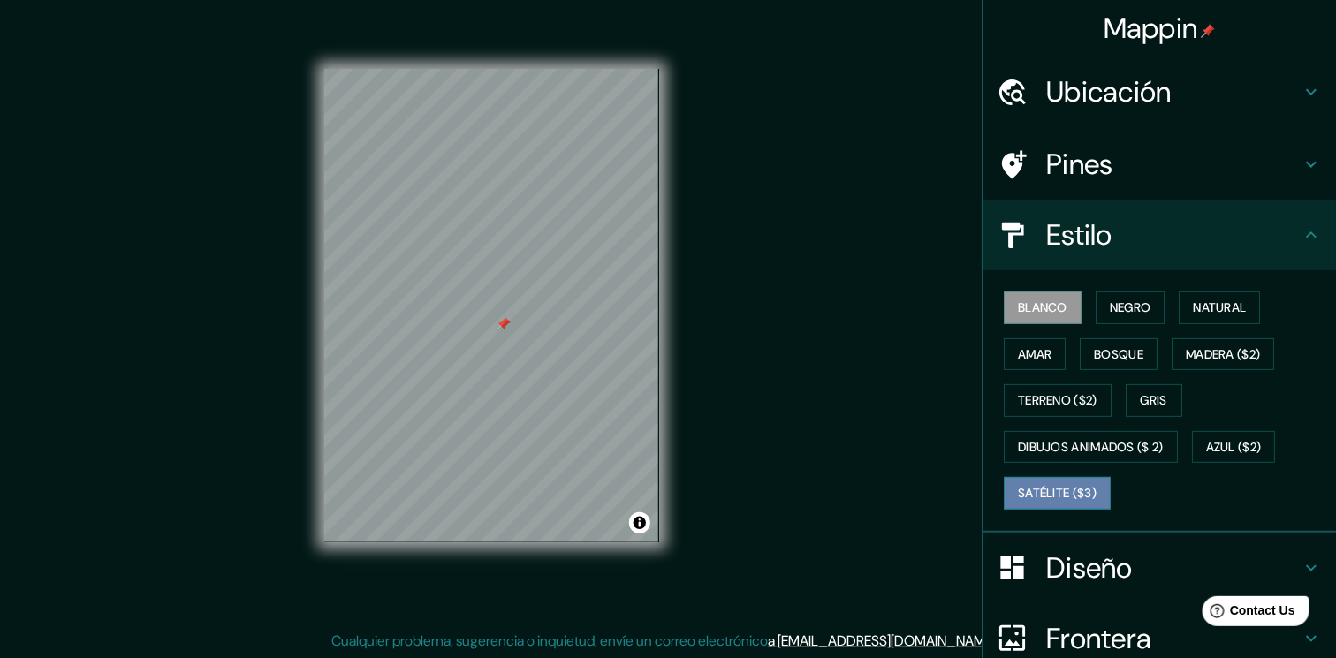
click at [1067, 487] on font "Satélite ($3)" at bounding box center [1057, 494] width 79 height 22
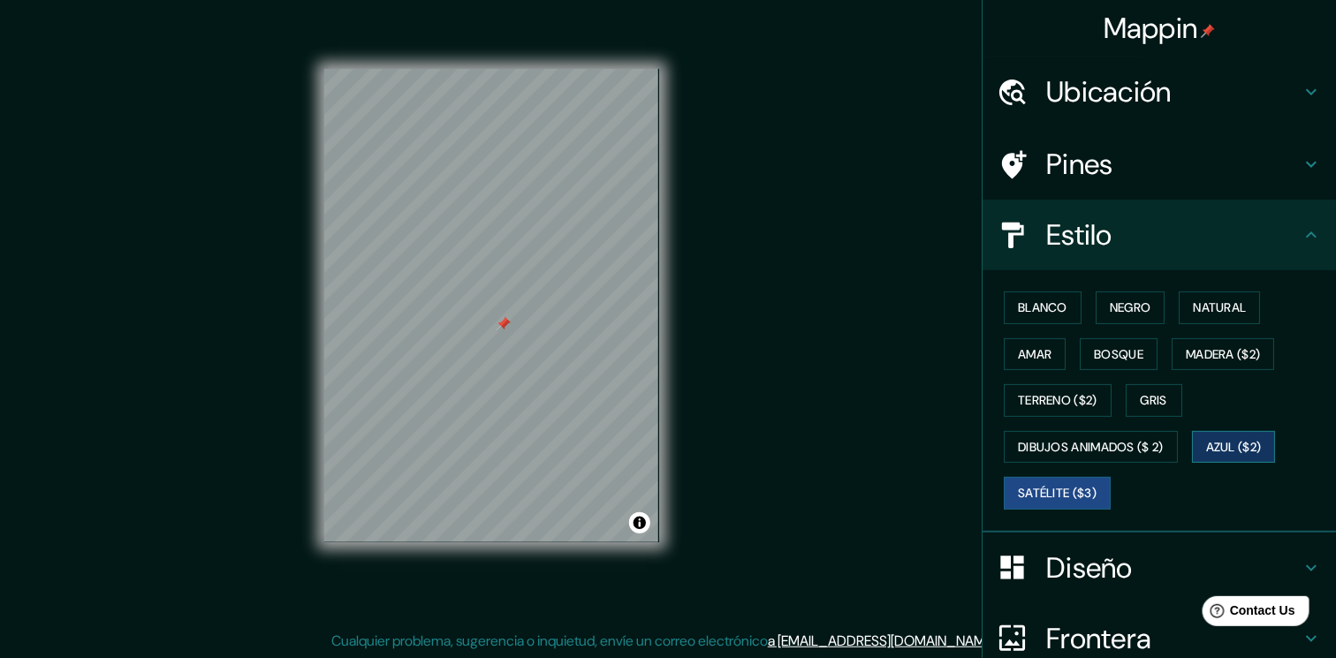
click at [1069, 437] on font "Azul ($2)" at bounding box center [1234, 448] width 56 height 22
click at [1069, 402] on button "Gris" at bounding box center [1154, 400] width 57 height 33
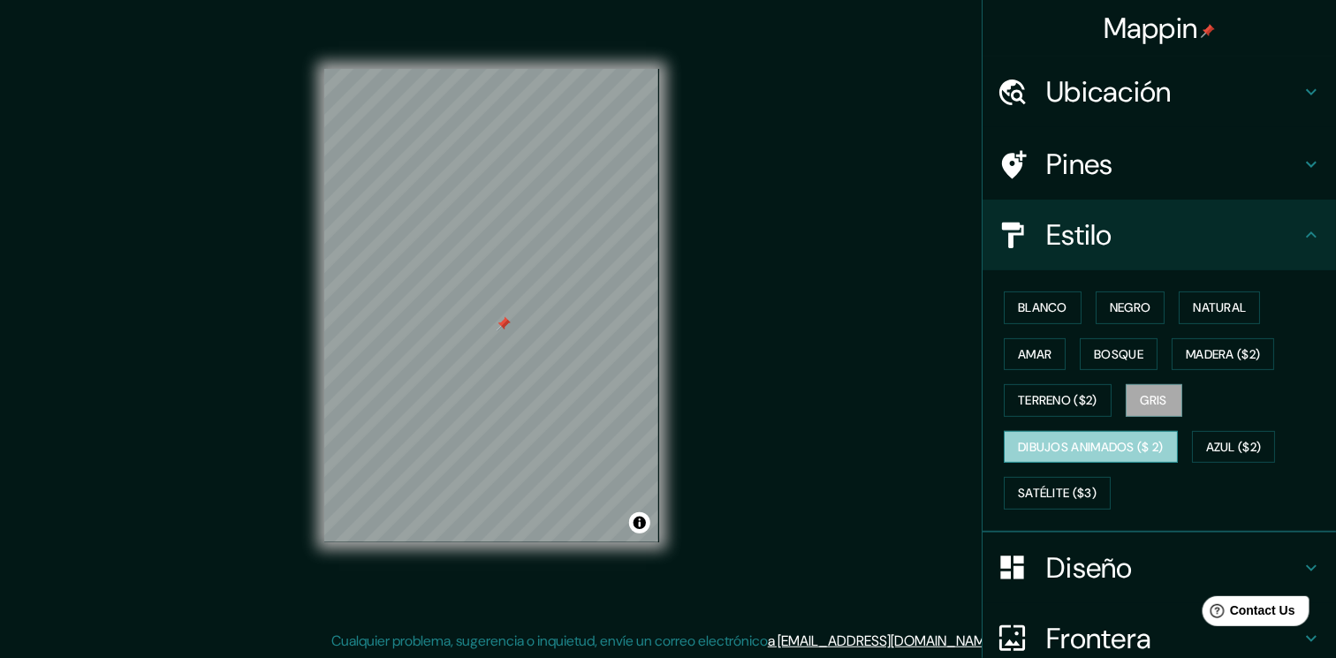
click at [1069, 446] on font "Dibujos animados ($ 2)" at bounding box center [1091, 448] width 146 height 22
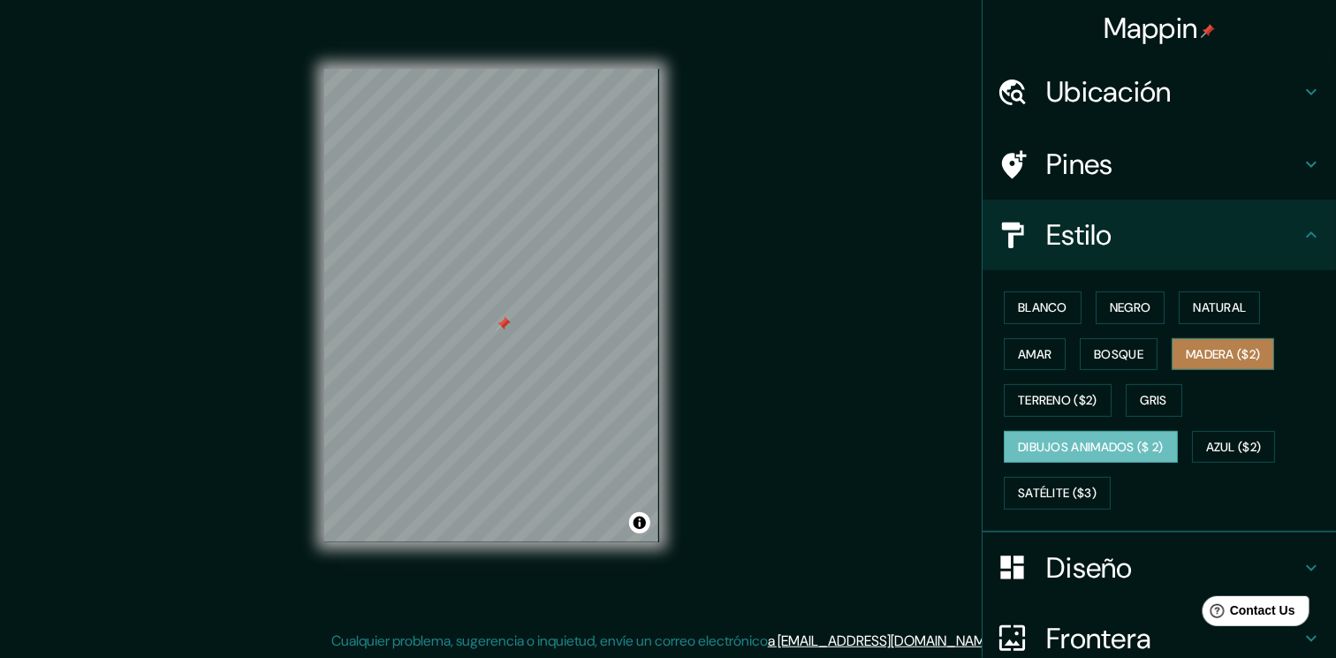
click at [1069, 341] on button "Madera ($2)" at bounding box center [1223, 354] width 103 height 33
click at [1069, 452] on font "Dibujos animados ($ 2)" at bounding box center [1091, 448] width 146 height 22
click at [1069, 351] on font "Madera ($2)" at bounding box center [1223, 355] width 74 height 22
